Goal: Find specific page/section: Find specific page/section

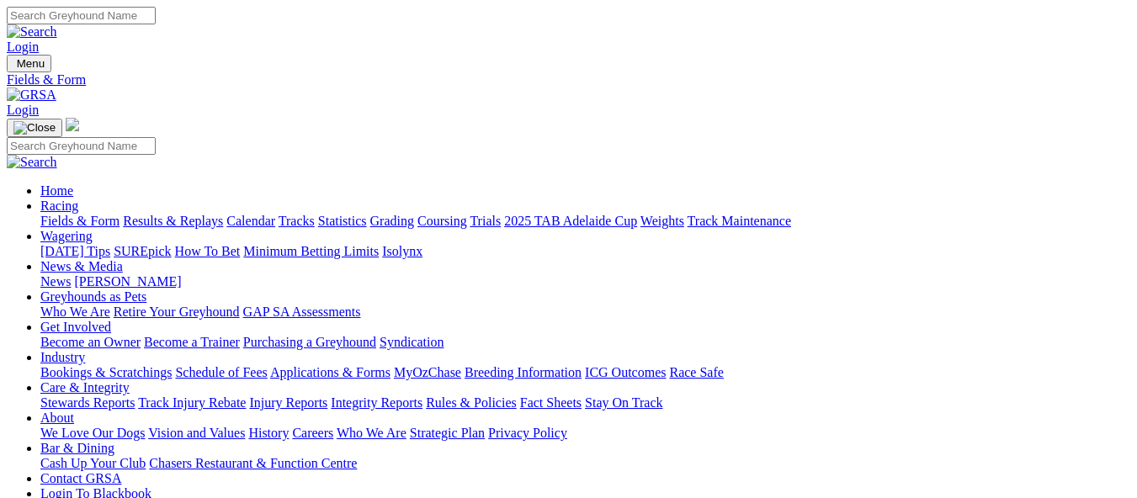
scroll to position [337, 0]
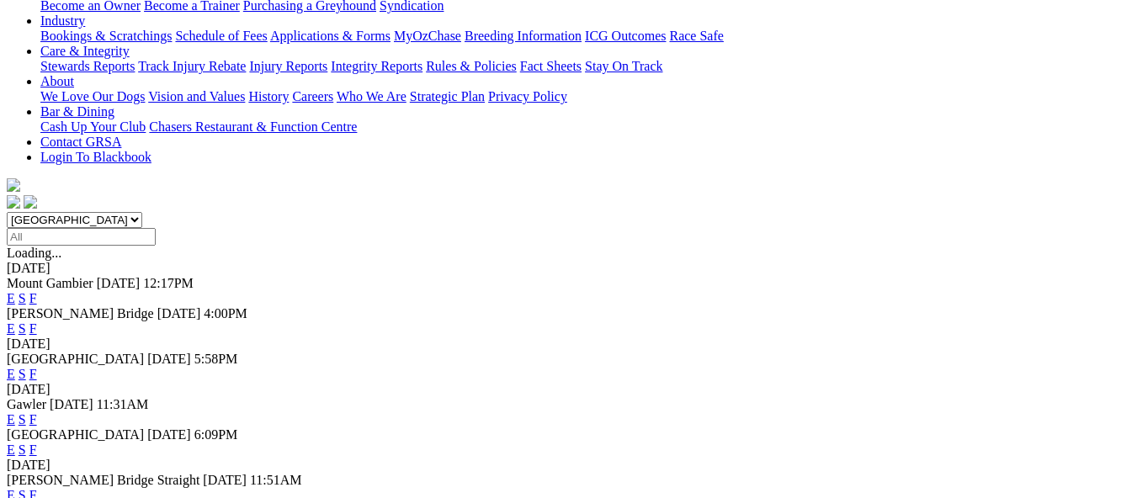
click at [37, 412] on link "F" at bounding box center [33, 419] width 8 height 14
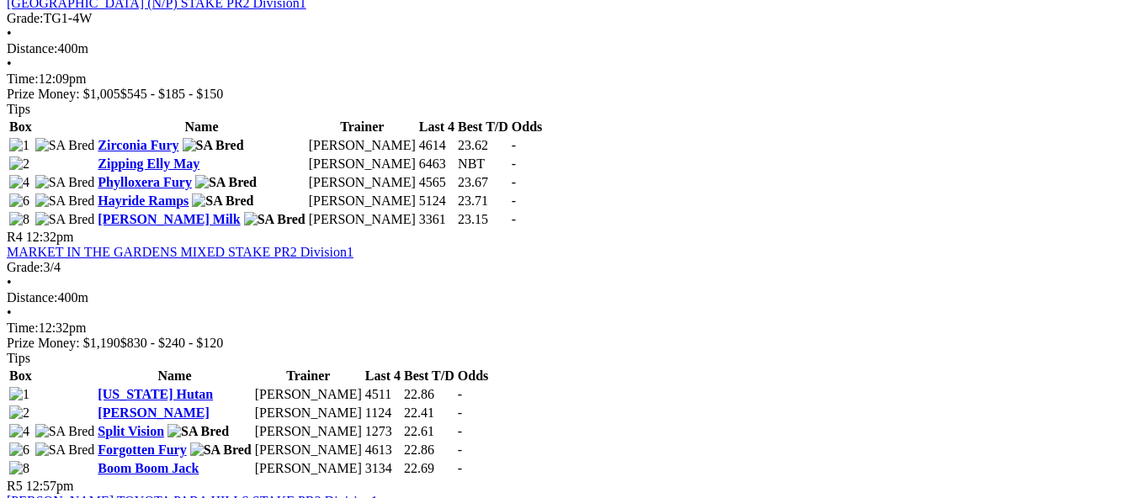
scroll to position [1431, 0]
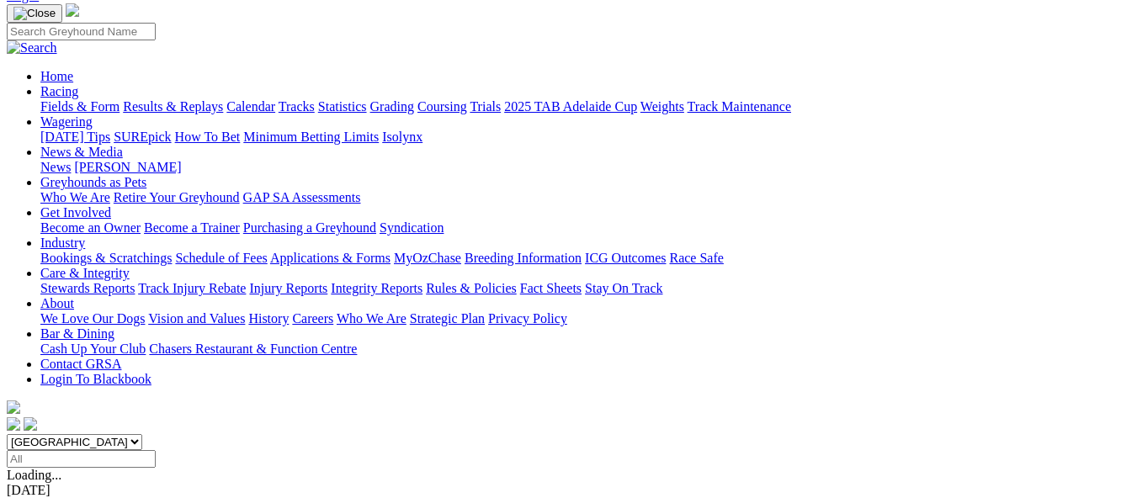
scroll to position [168, 0]
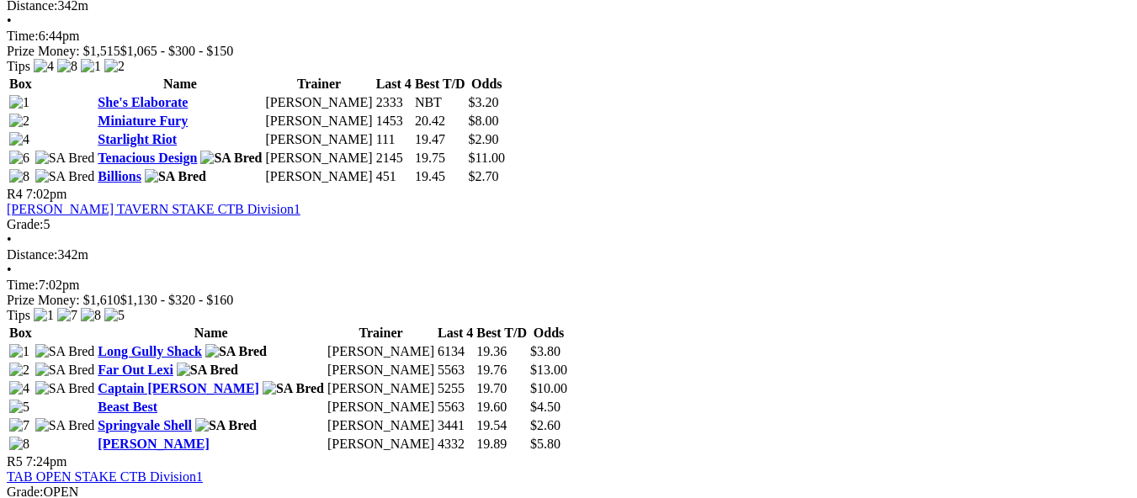
scroll to position [1431, 0]
